Goal: Obtain resource: Download file/media

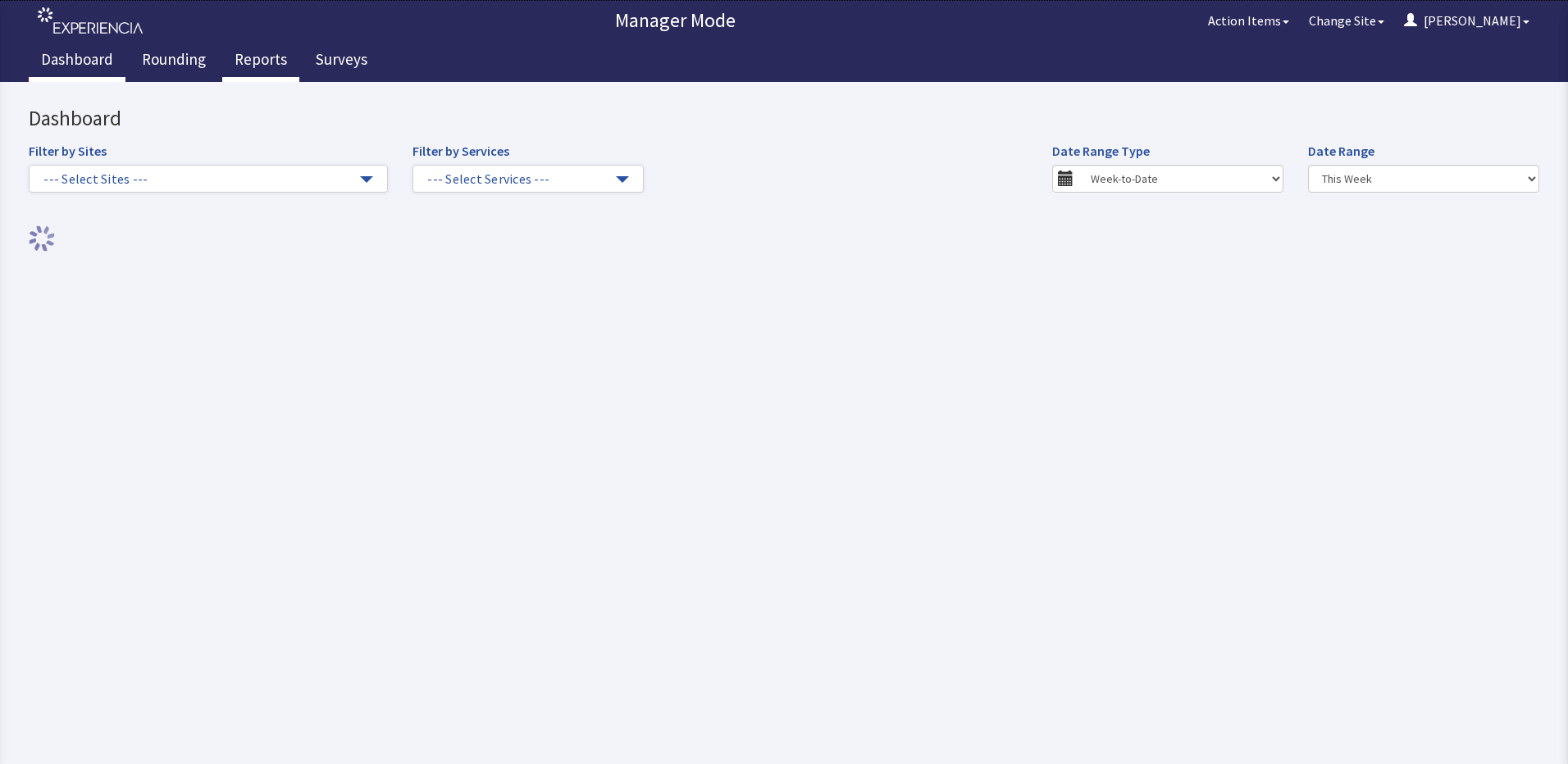
click at [229, 67] on link "Reports" at bounding box center [260, 61] width 77 height 41
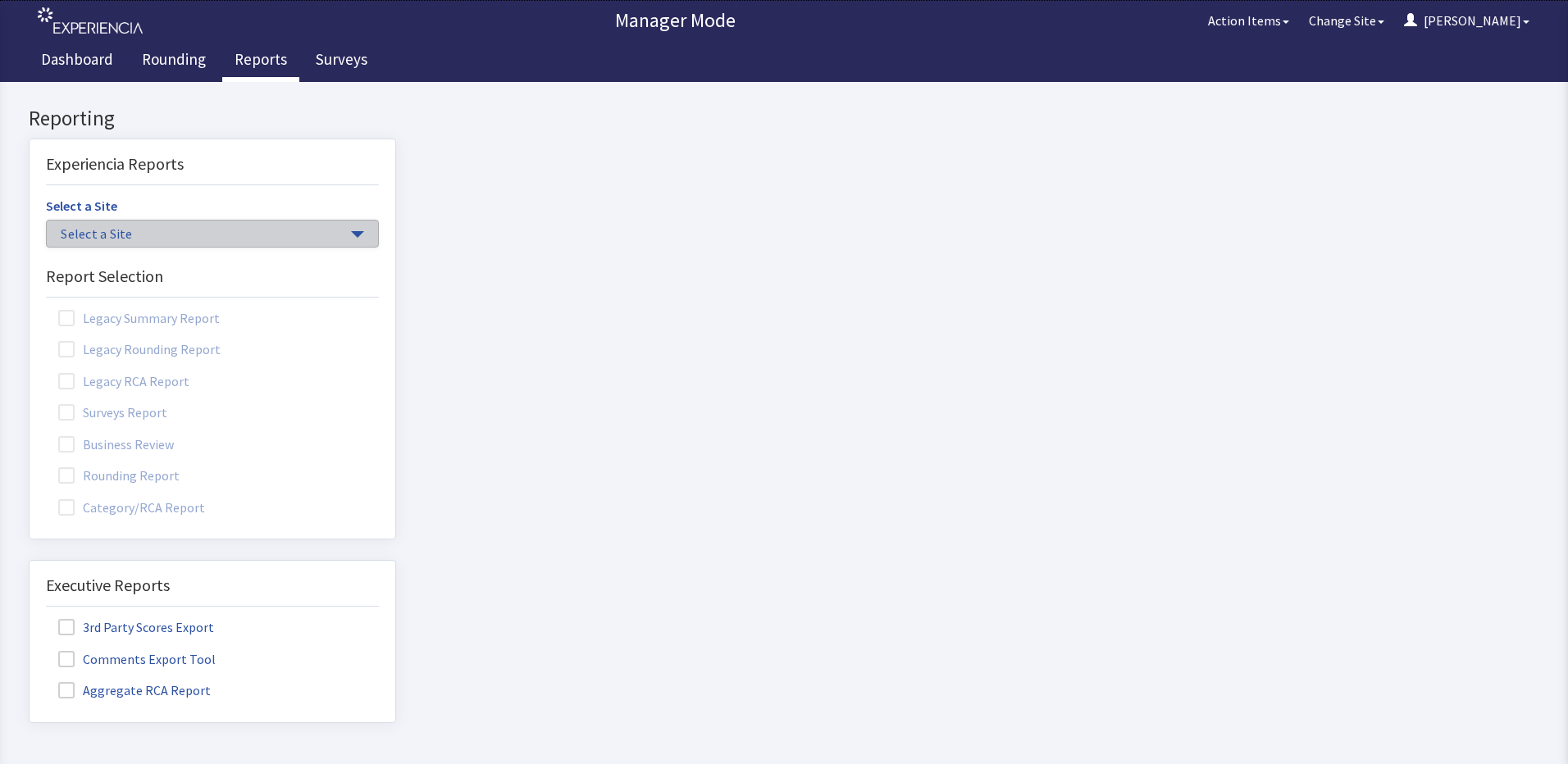
click at [246, 232] on span "Select a Site" at bounding box center [203, 233] width 287 height 19
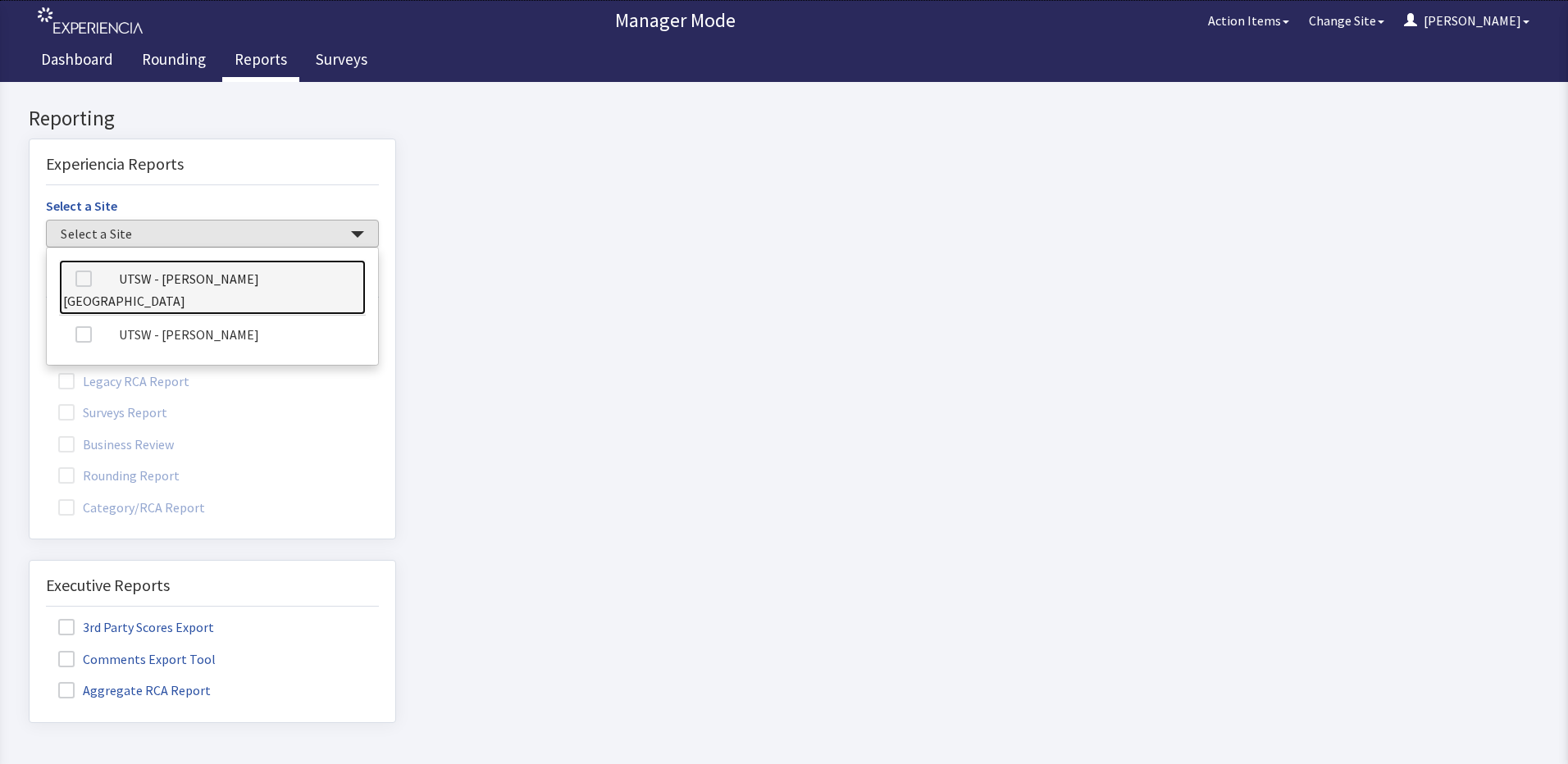
click at [245, 280] on link "UTSW - [PERSON_NAME][GEOGRAPHIC_DATA]" at bounding box center [213, 287] width 307 height 56
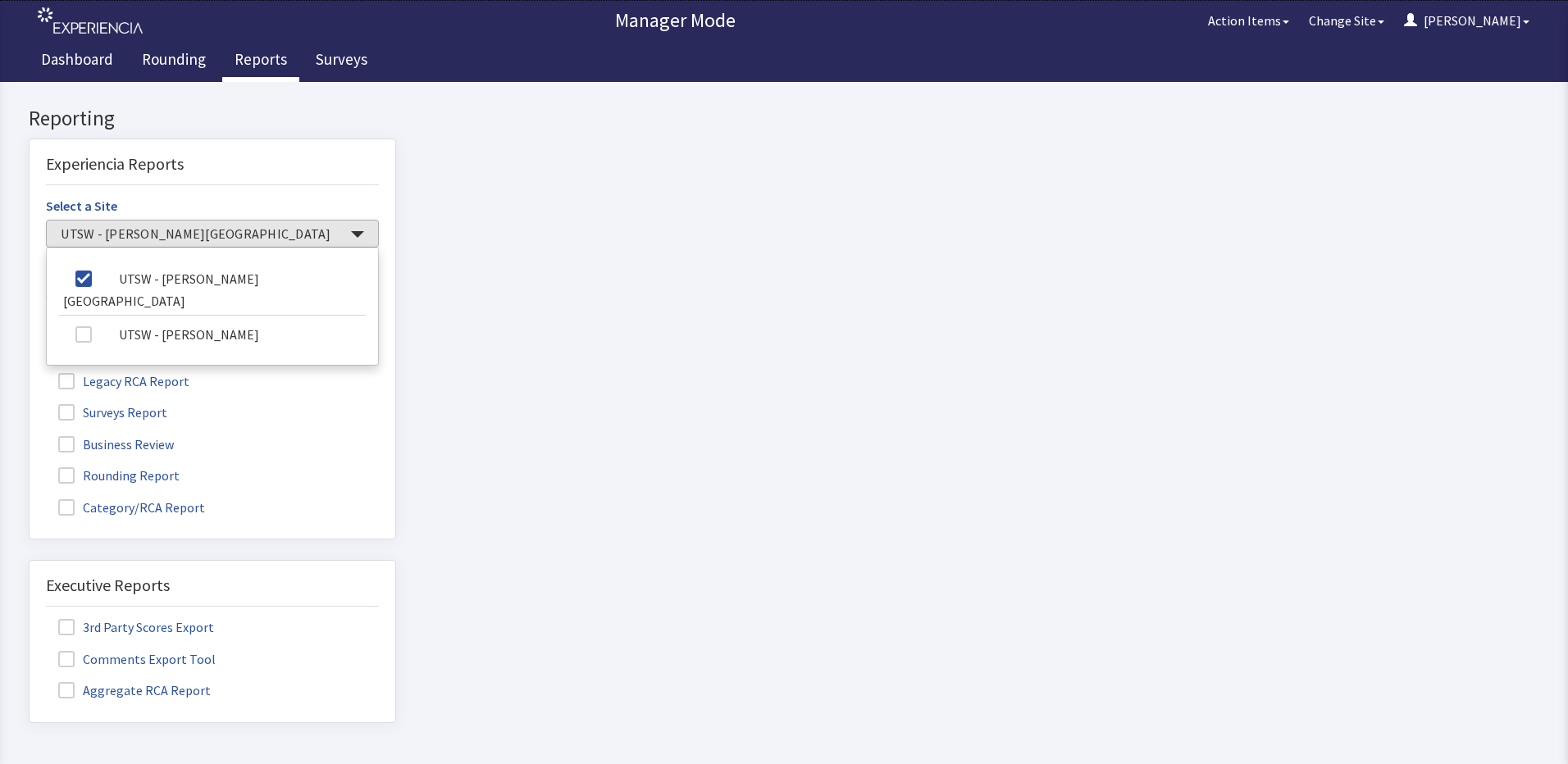
click at [236, 478] on div "Rounding Report" at bounding box center [212, 475] width 333 height 24
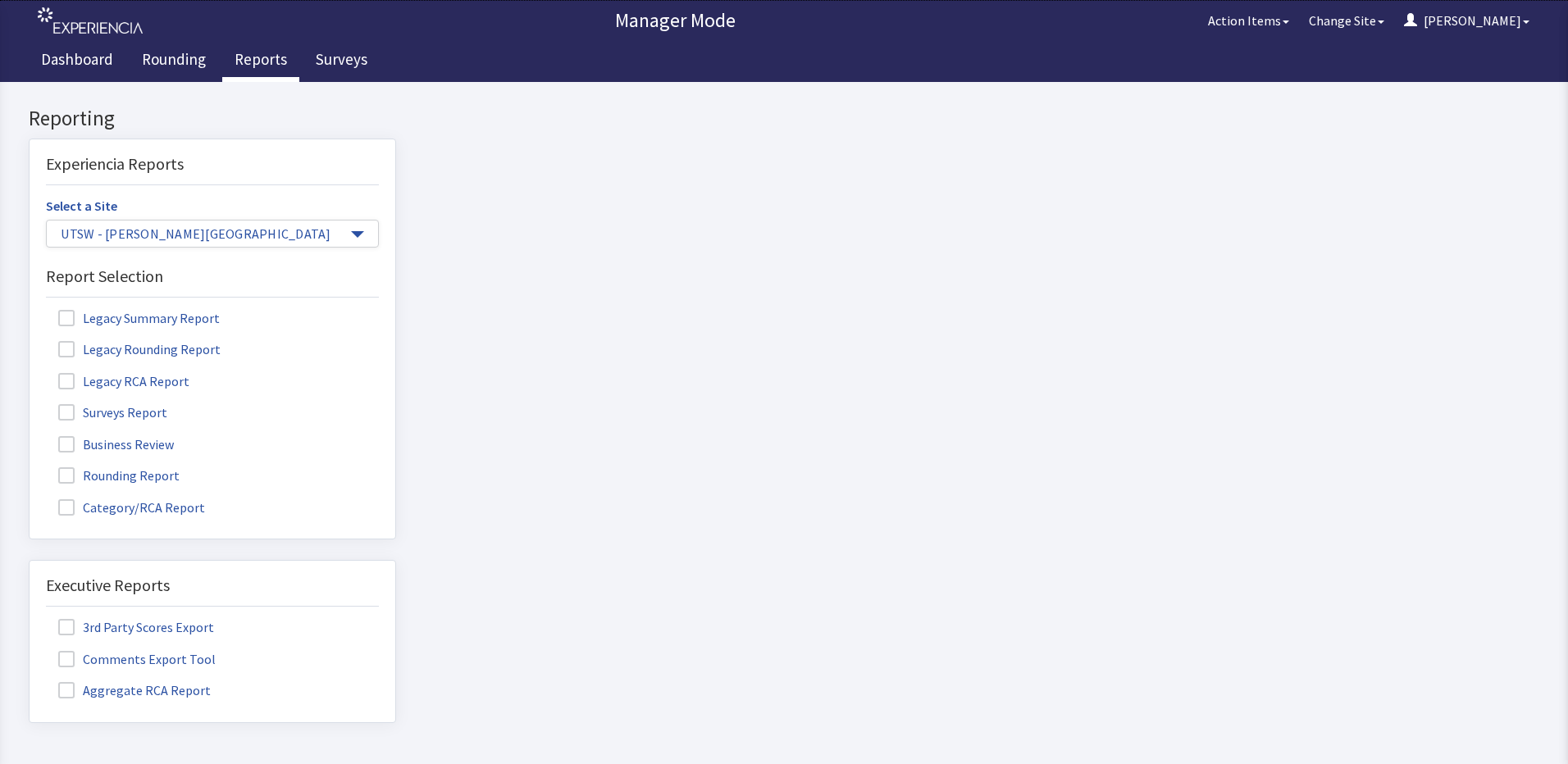
click at [150, 477] on label "Rounding Report" at bounding box center [121, 475] width 150 height 21
click at [29, 467] on input "Rounding Report" at bounding box center [29, 467] width 0 height 0
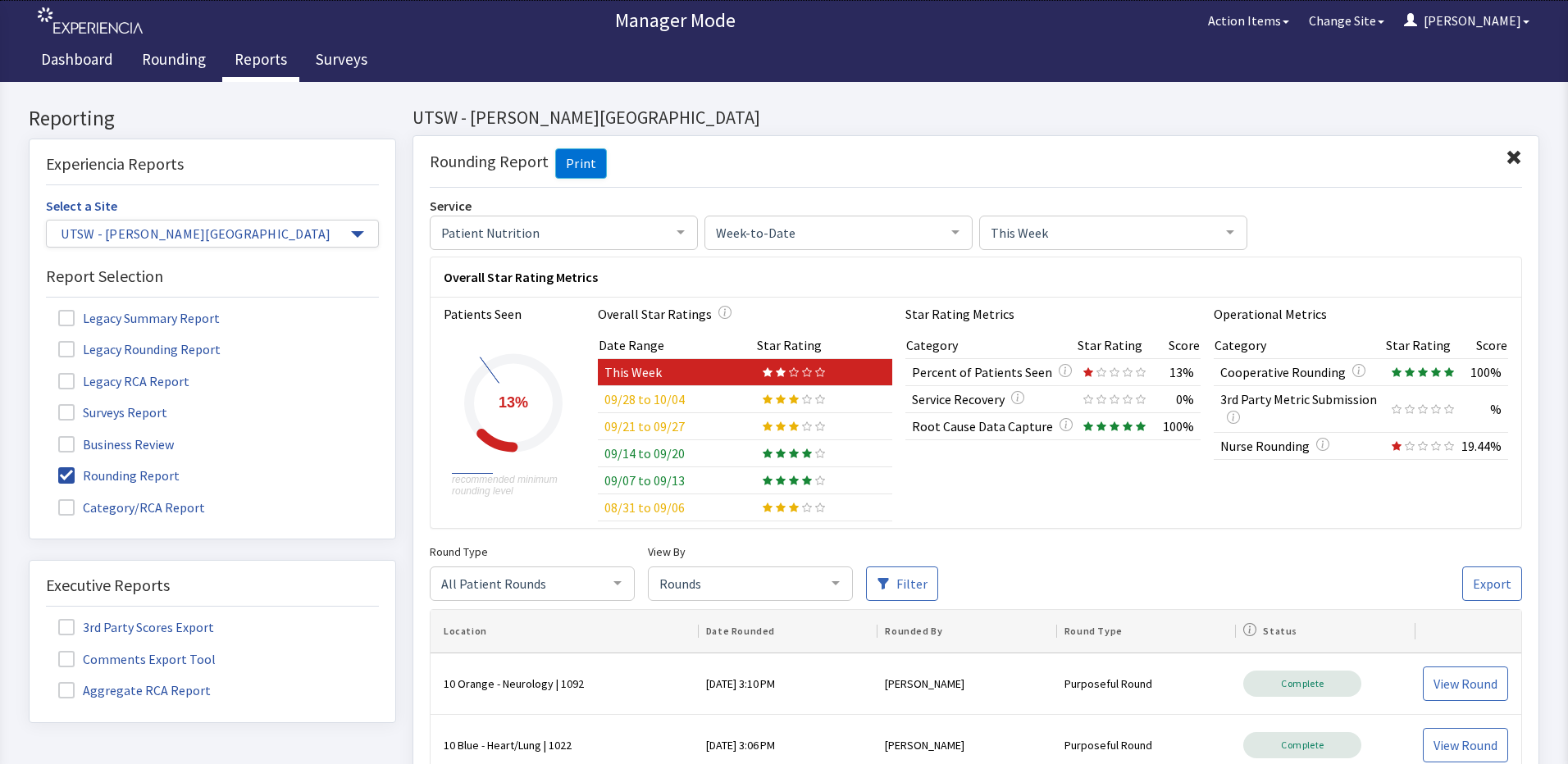
click at [756, 407] on td at bounding box center [824, 399] width 136 height 27
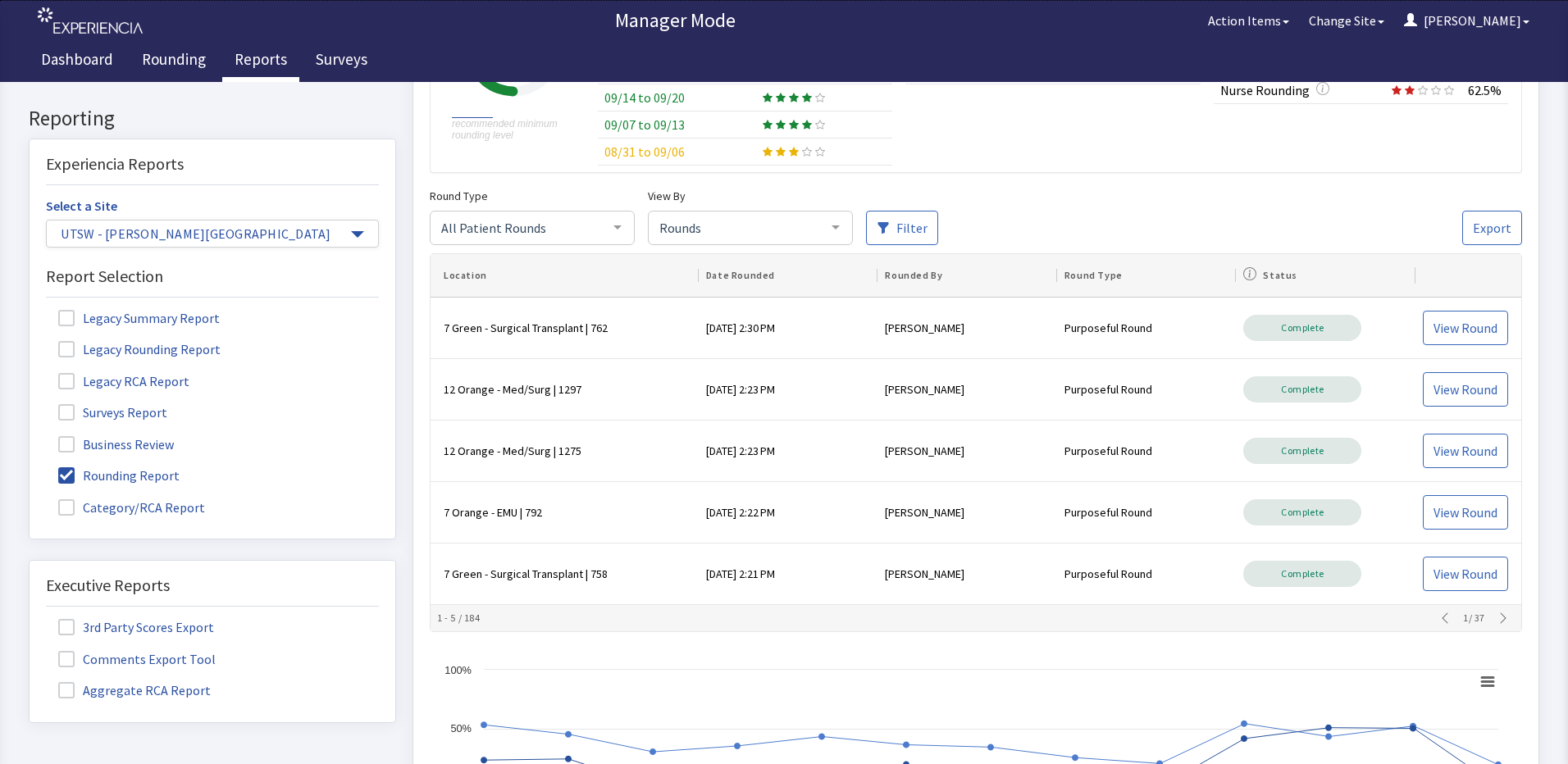
scroll to position [328, 0]
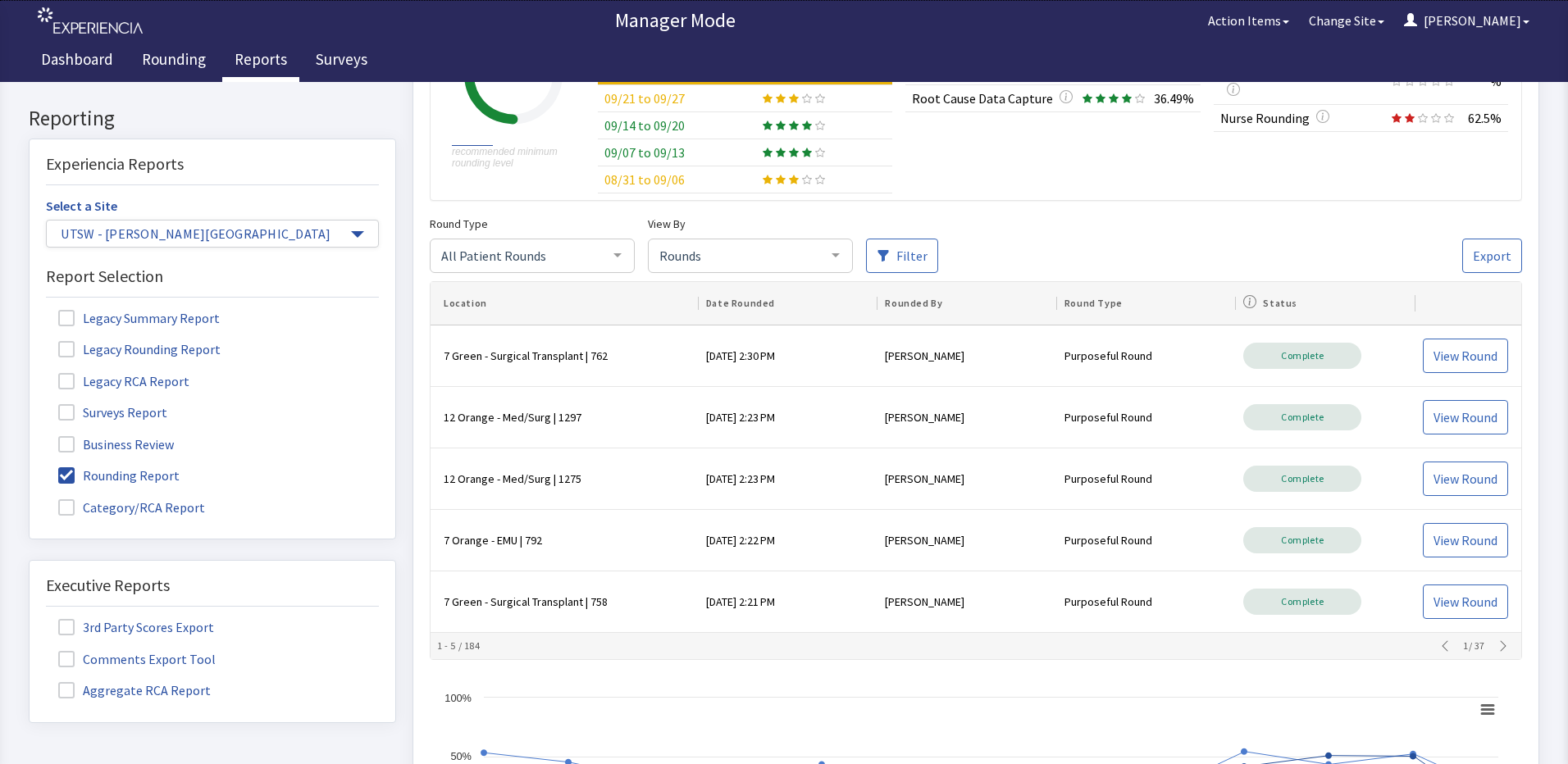
click at [824, 248] on div at bounding box center [835, 256] width 33 height 31
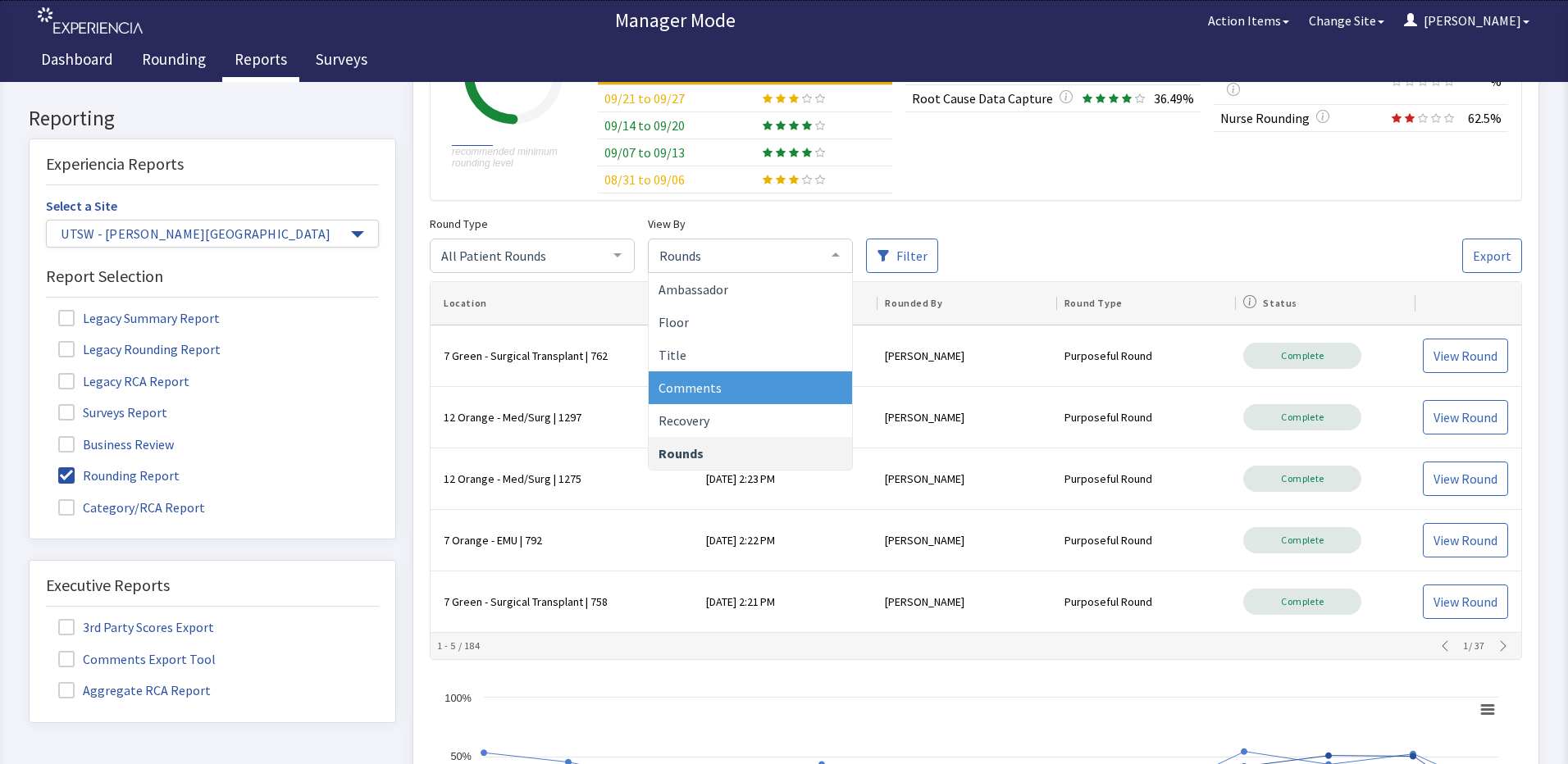
click at [761, 377] on span "Comments" at bounding box center [750, 388] width 203 height 33
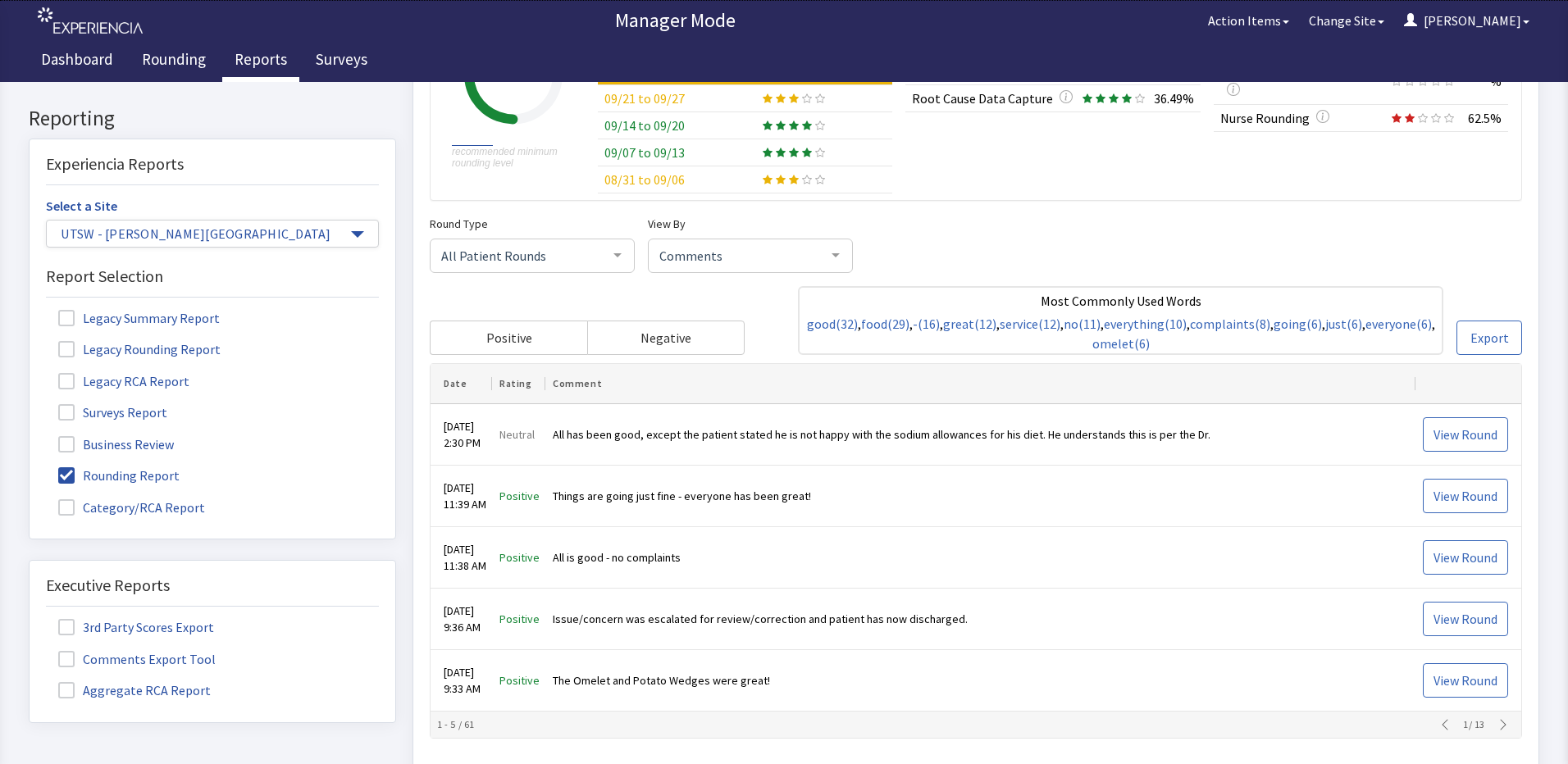
click at [783, 253] on span "Comments" at bounding box center [737, 256] width 164 height 18
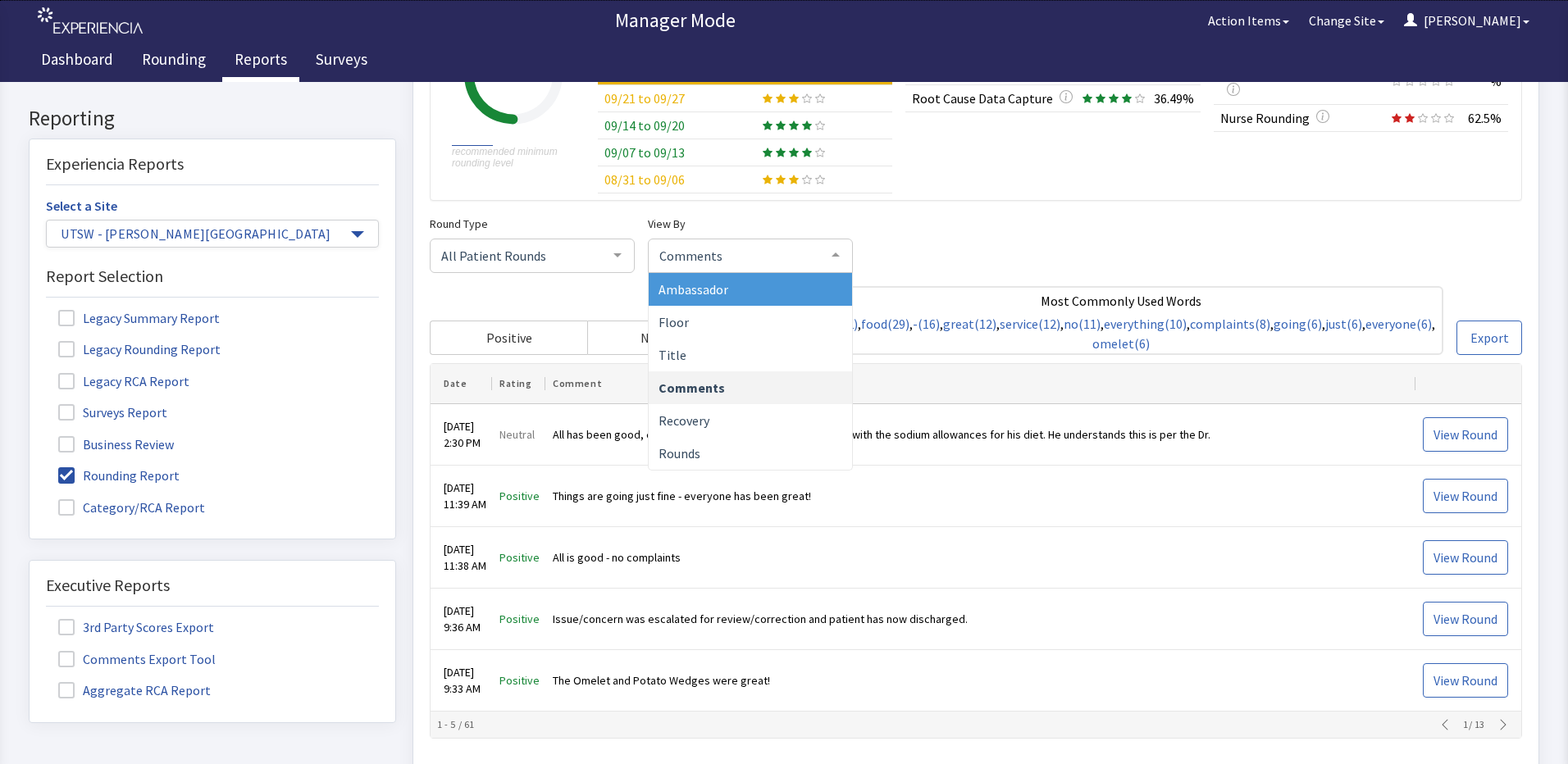
click at [686, 279] on span "Ambassador" at bounding box center [750, 290] width 203 height 33
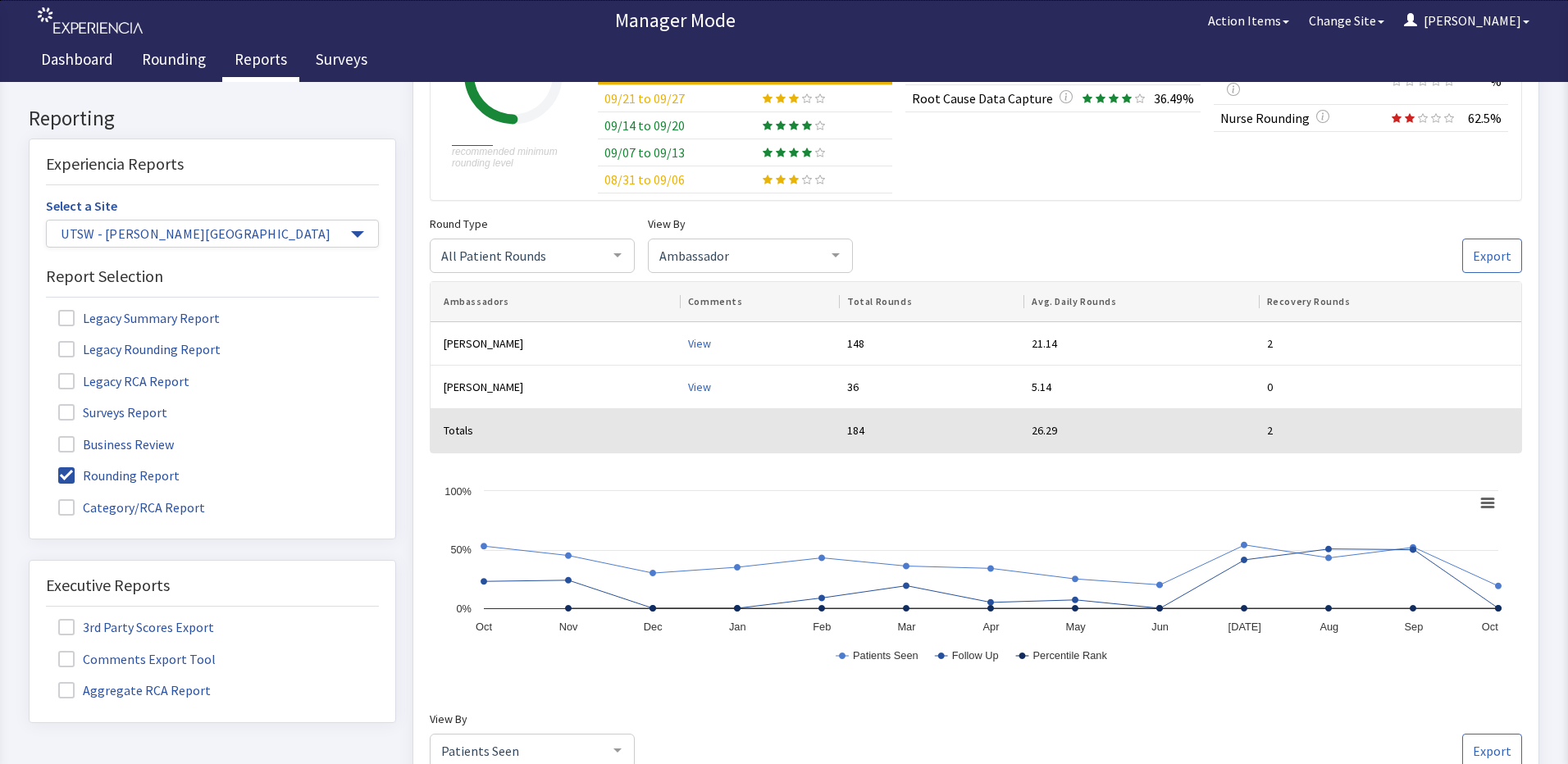
scroll to position [410, 0]
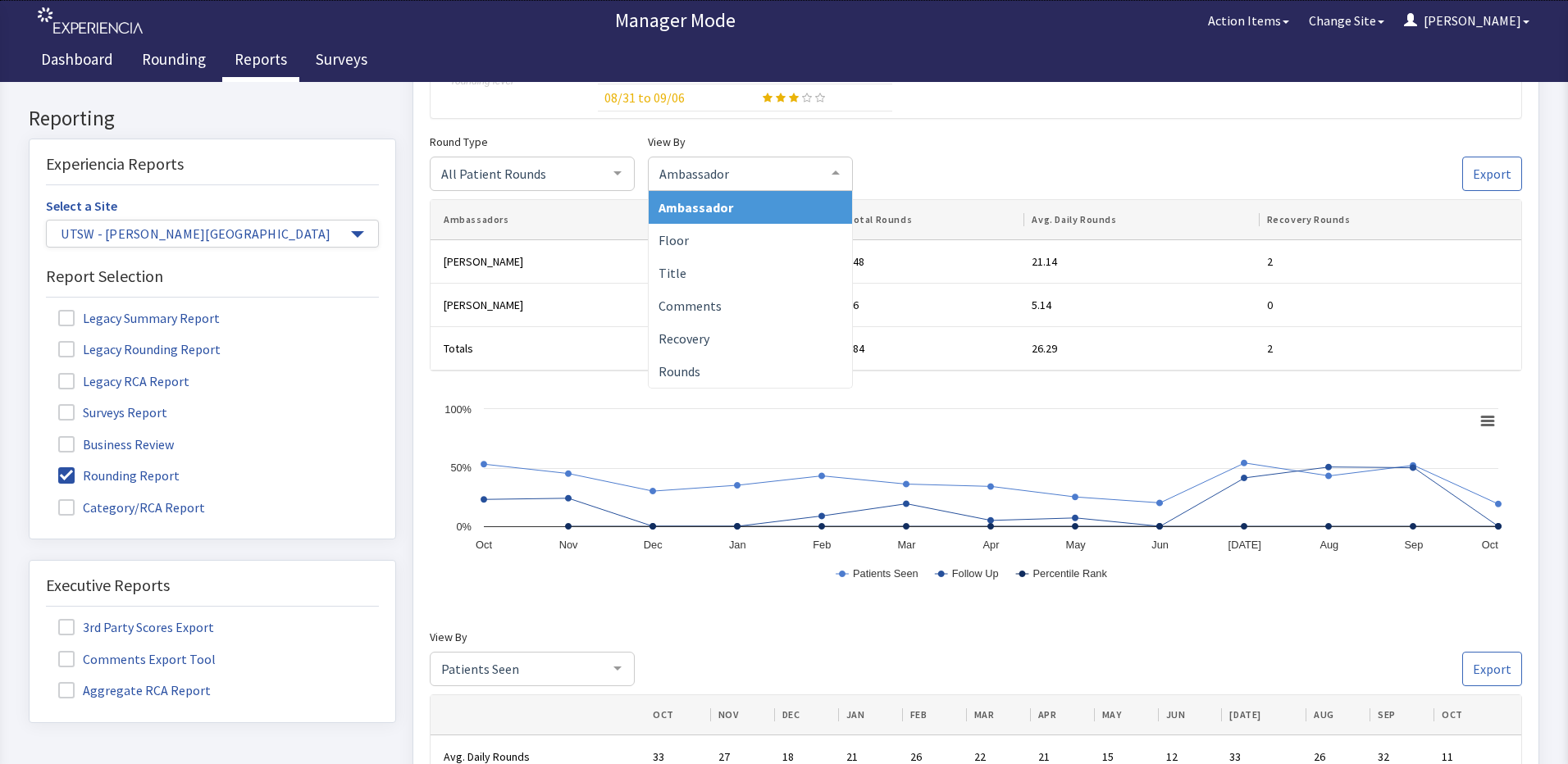
click at [827, 175] on div at bounding box center [835, 173] width 33 height 31
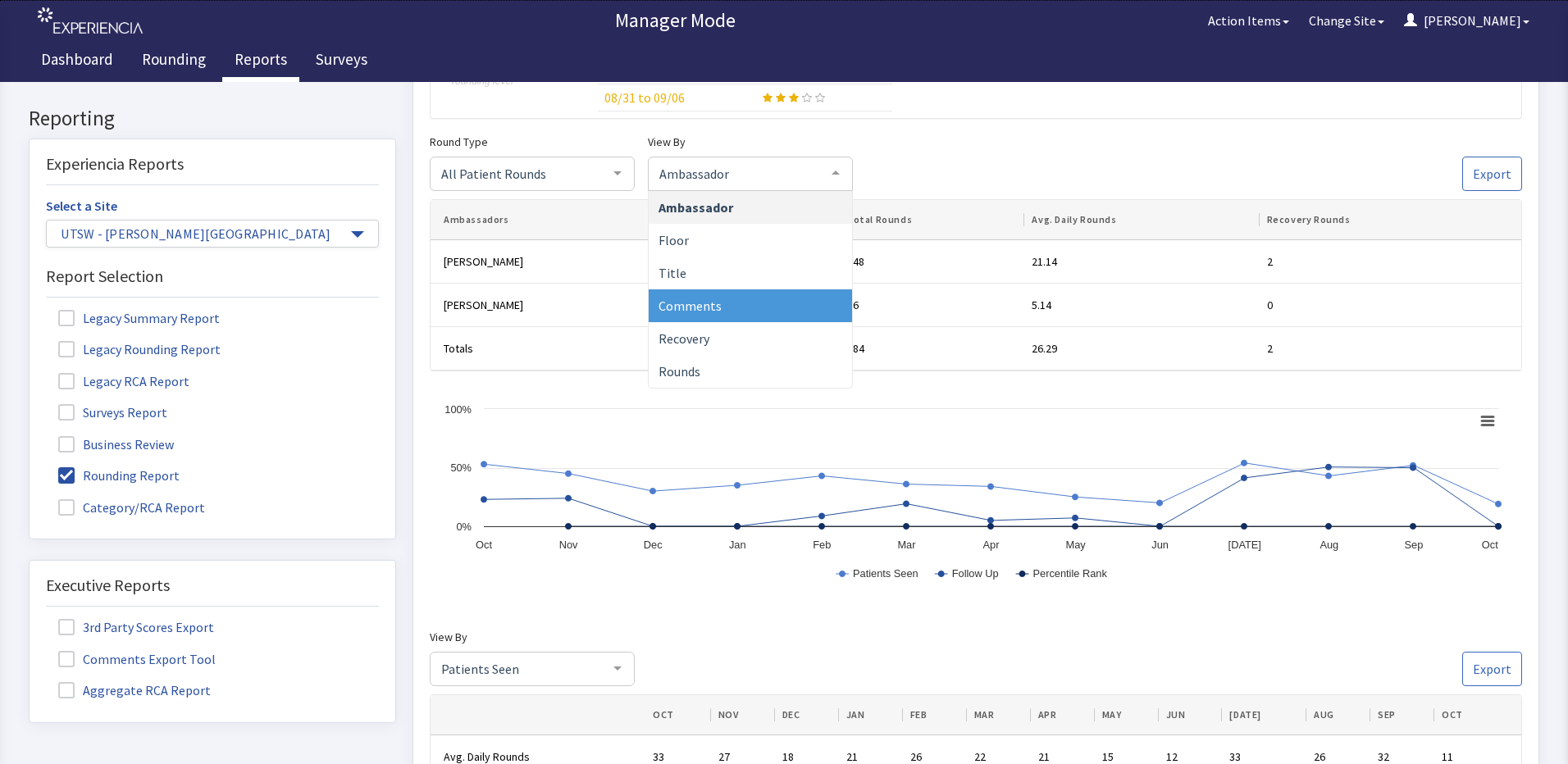
click at [791, 321] on span "Comments" at bounding box center [750, 306] width 203 height 33
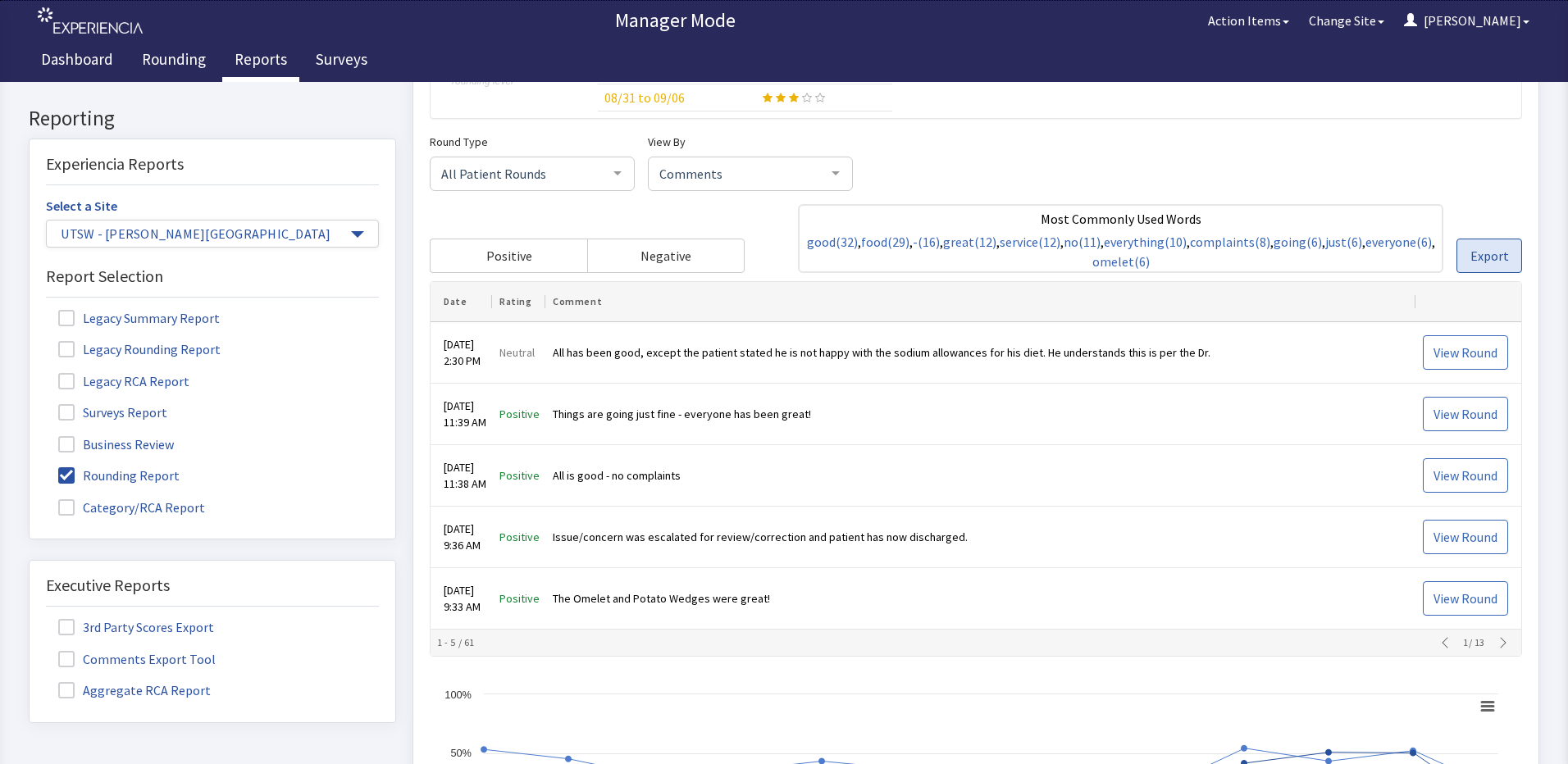
click at [1470, 242] on button "Export" at bounding box center [1490, 256] width 66 height 35
click at [1454, 274] on div "Round Type All Patient Rounds All Patient Rounds Nurse Rounds Purposeful Round …" at bounding box center [976, 395] width 1093 height 524
click at [1457, 253] on button "Export" at bounding box center [1490, 256] width 66 height 35
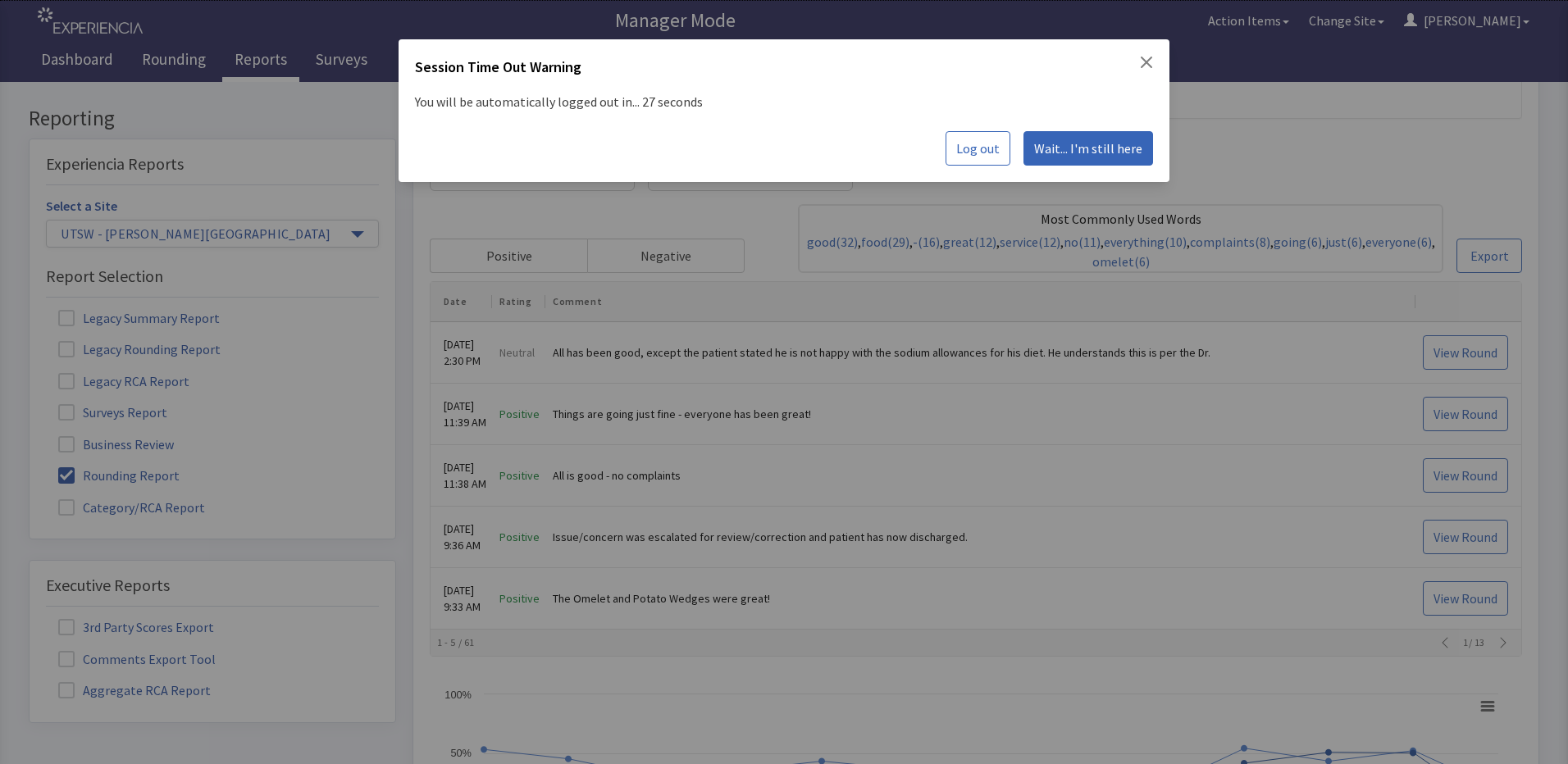
drag, startPoint x: 1073, startPoint y: 158, endPoint x: 871, endPoint y: 169, distance: 202.3
click at [1073, 157] on button "Wait... I'm still here" at bounding box center [1089, 148] width 130 height 35
